Goal: Information Seeking & Learning: Learn about a topic

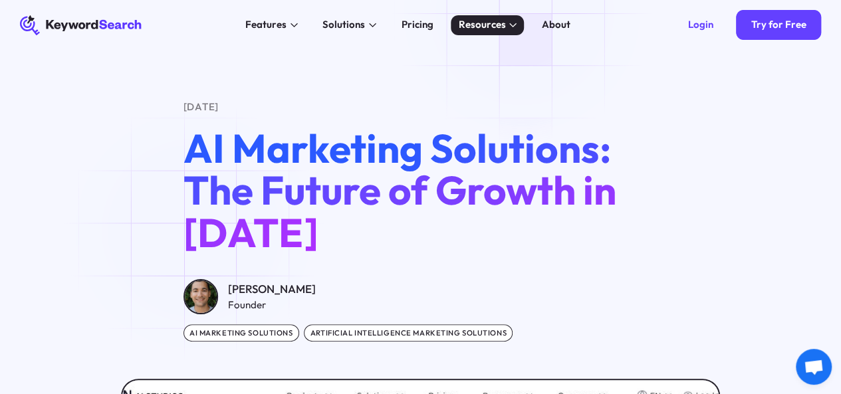
click at [505, 22] on div "Resources" at bounding box center [487, 25] width 73 height 20
click at [532, 6] on div "Features AI Audience Builder Supercharge your Google and YouTube ad audiences K…" at bounding box center [407, 25] width 511 height 50
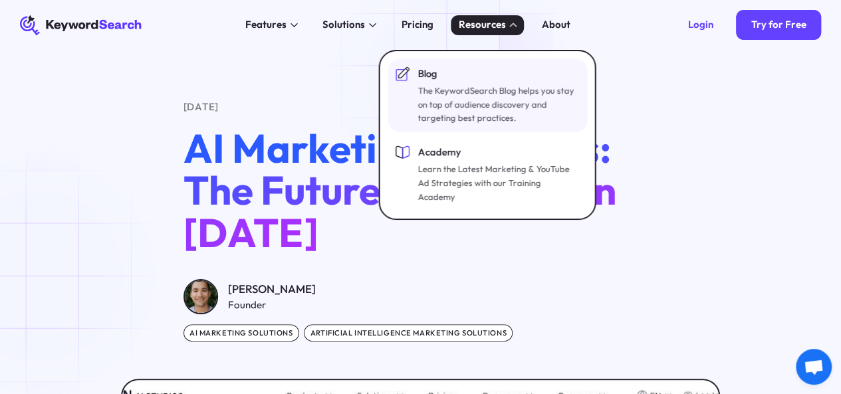
click at [457, 77] on div "Blog" at bounding box center [497, 73] width 160 height 15
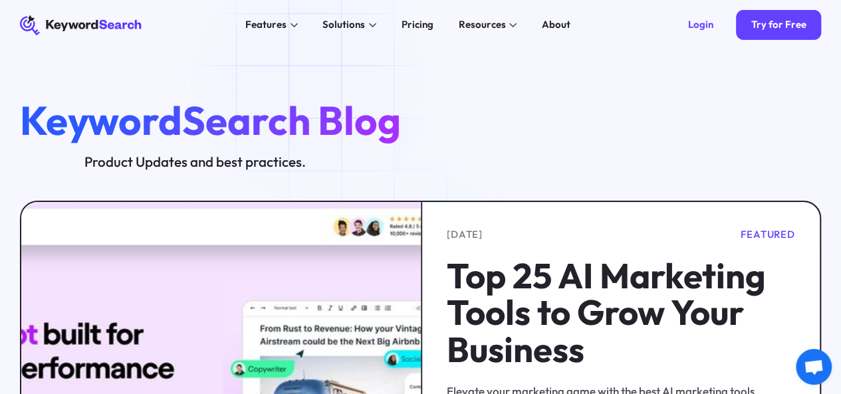
click at [311, 82] on div "KeywordSearch Blog Product Updates and best practices. [DATE] Featured Top 25 A…" at bounding box center [420, 286] width 841 height 472
